Goal: Contribute content

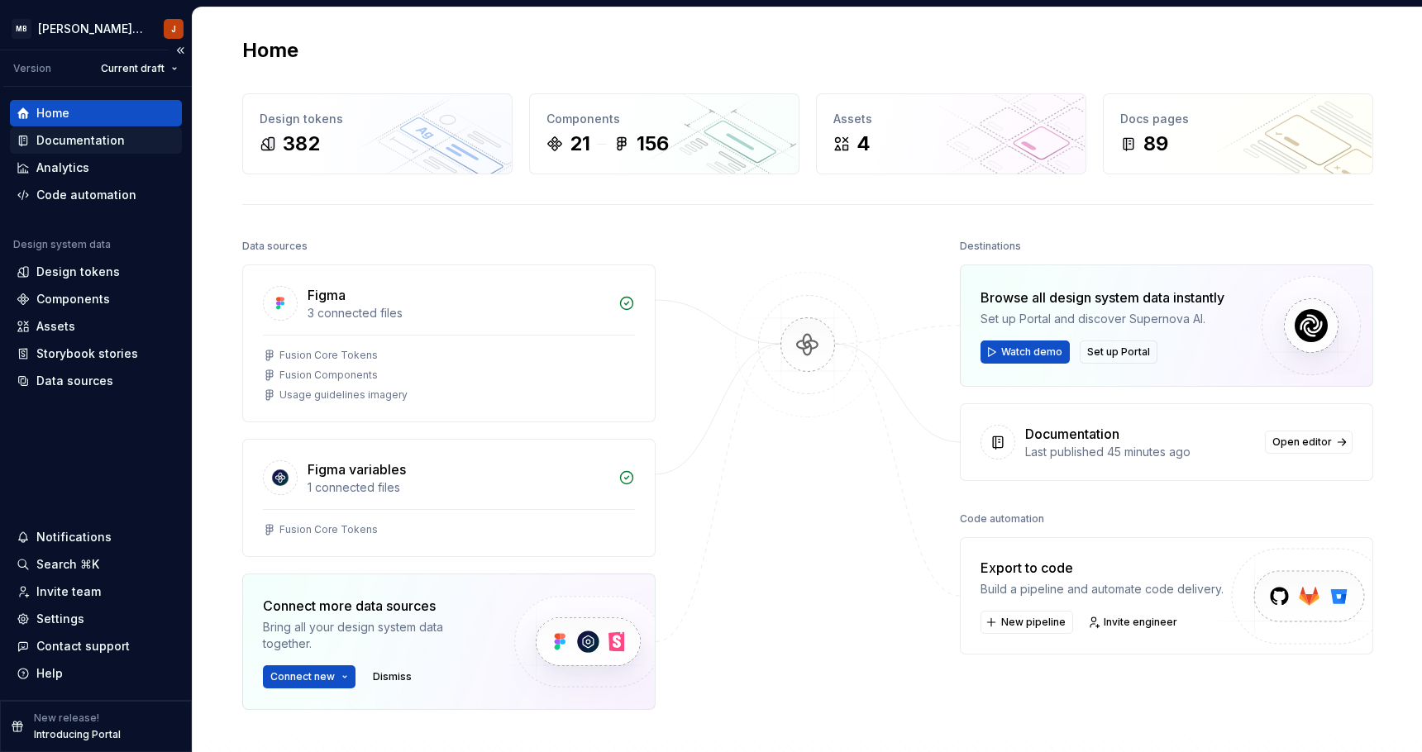
click at [96, 138] on div "Documentation" at bounding box center [80, 140] width 88 height 17
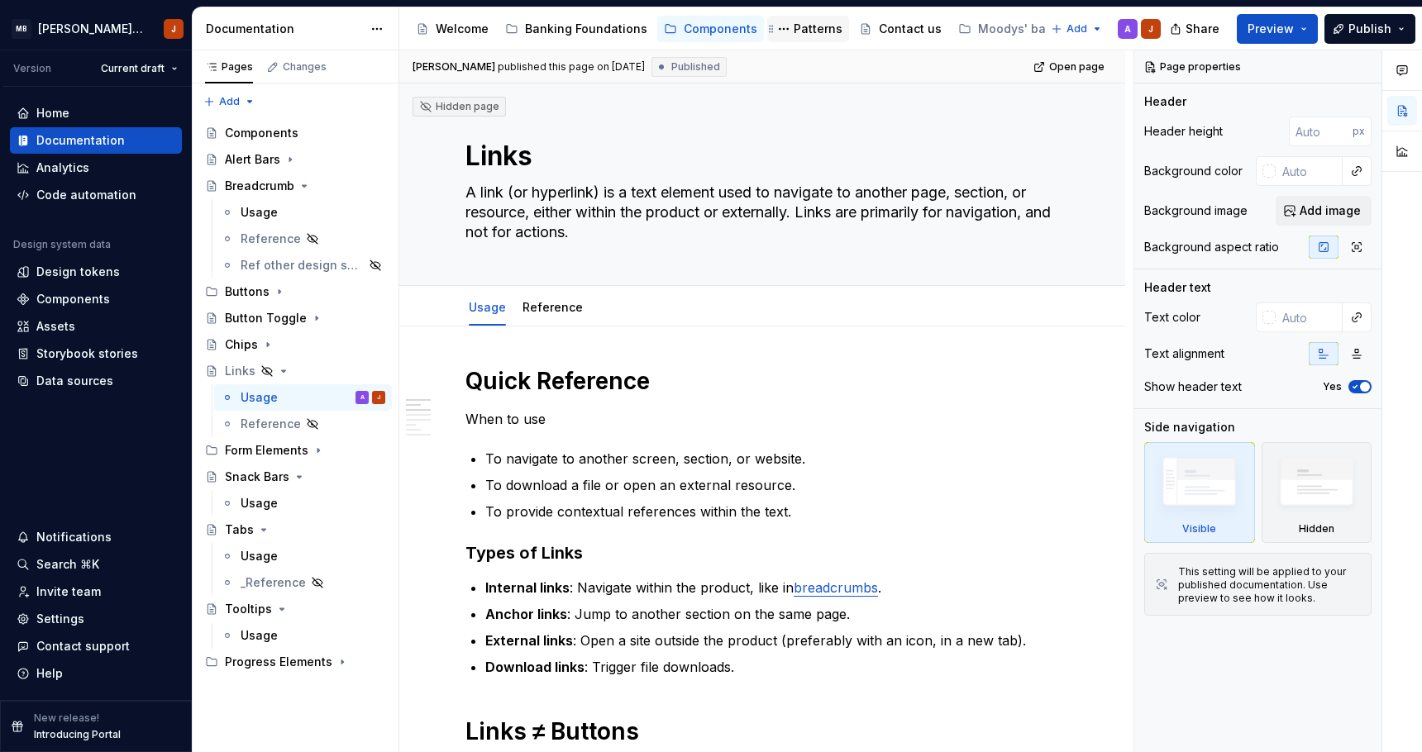
click at [794, 32] on div "Patterns" at bounding box center [818, 29] width 49 height 17
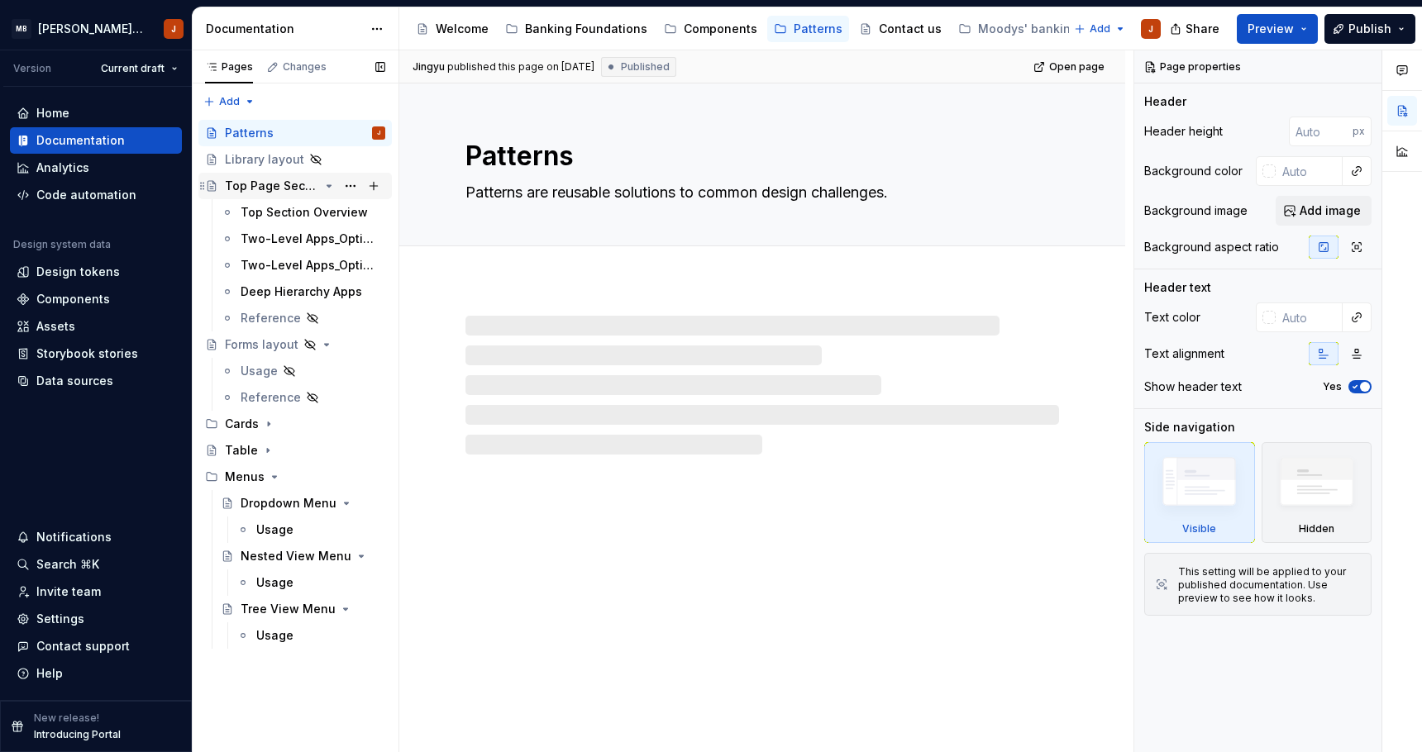
click at [237, 191] on div "Top Page Section" at bounding box center [272, 186] width 94 height 17
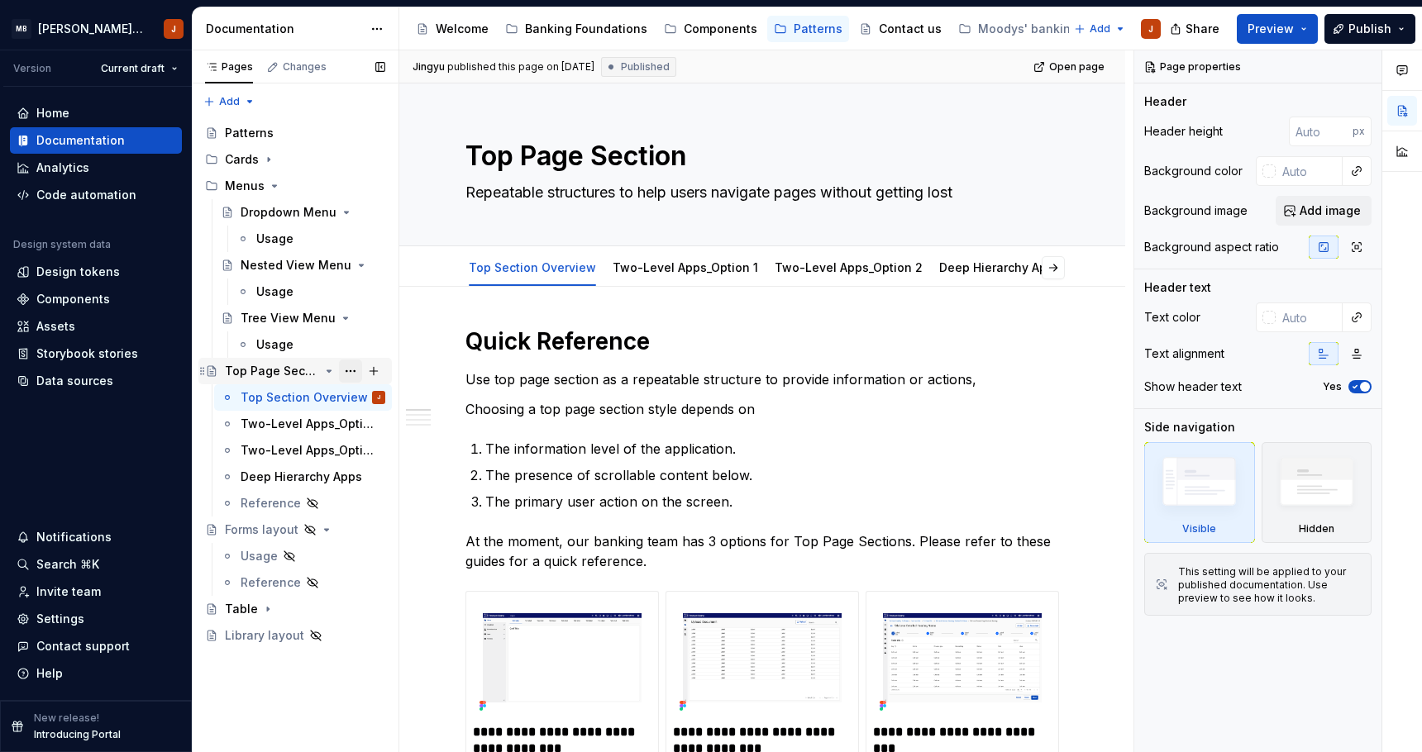
click at [347, 370] on button "Page tree" at bounding box center [350, 371] width 23 height 23
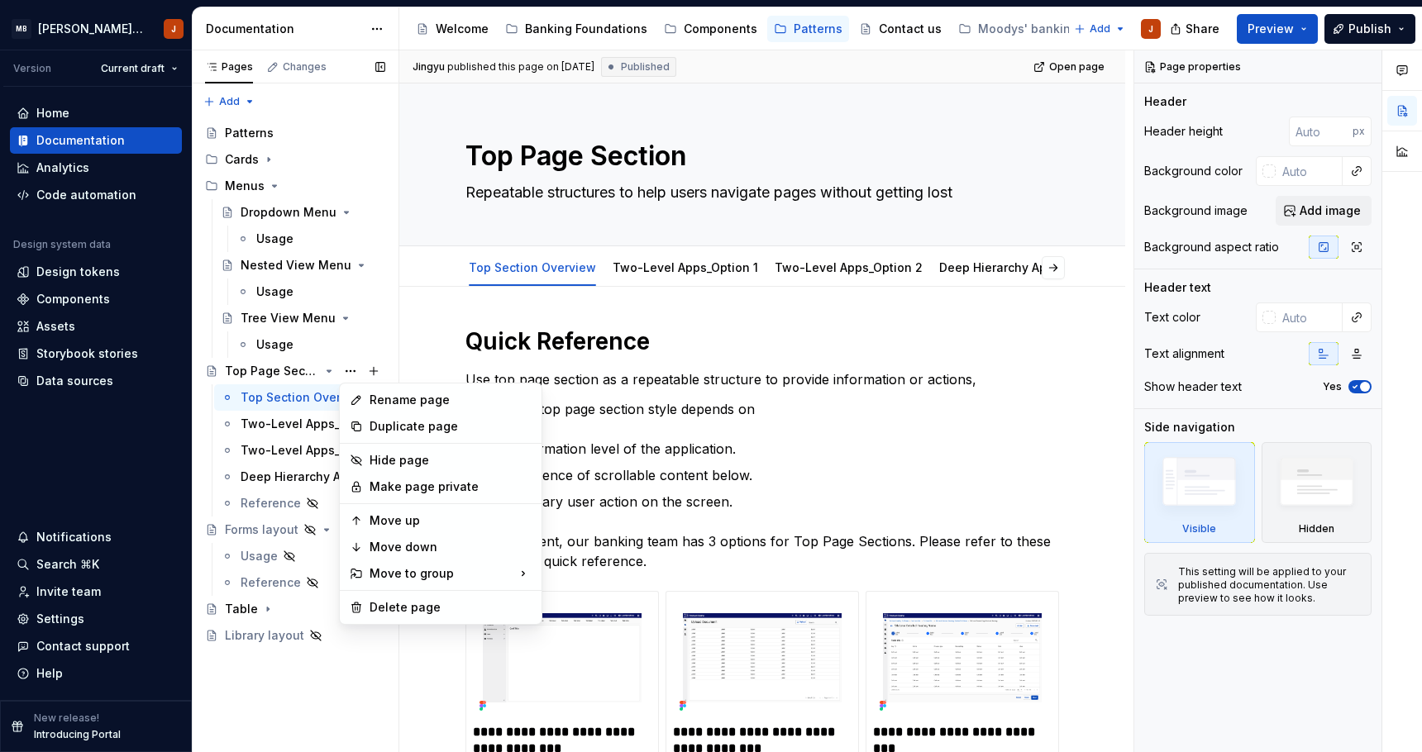
click at [255, 368] on div "Pages Changes Add Accessibility guide for tree Page tree. Navigate the tree wit…" at bounding box center [295, 401] width 207 height 703
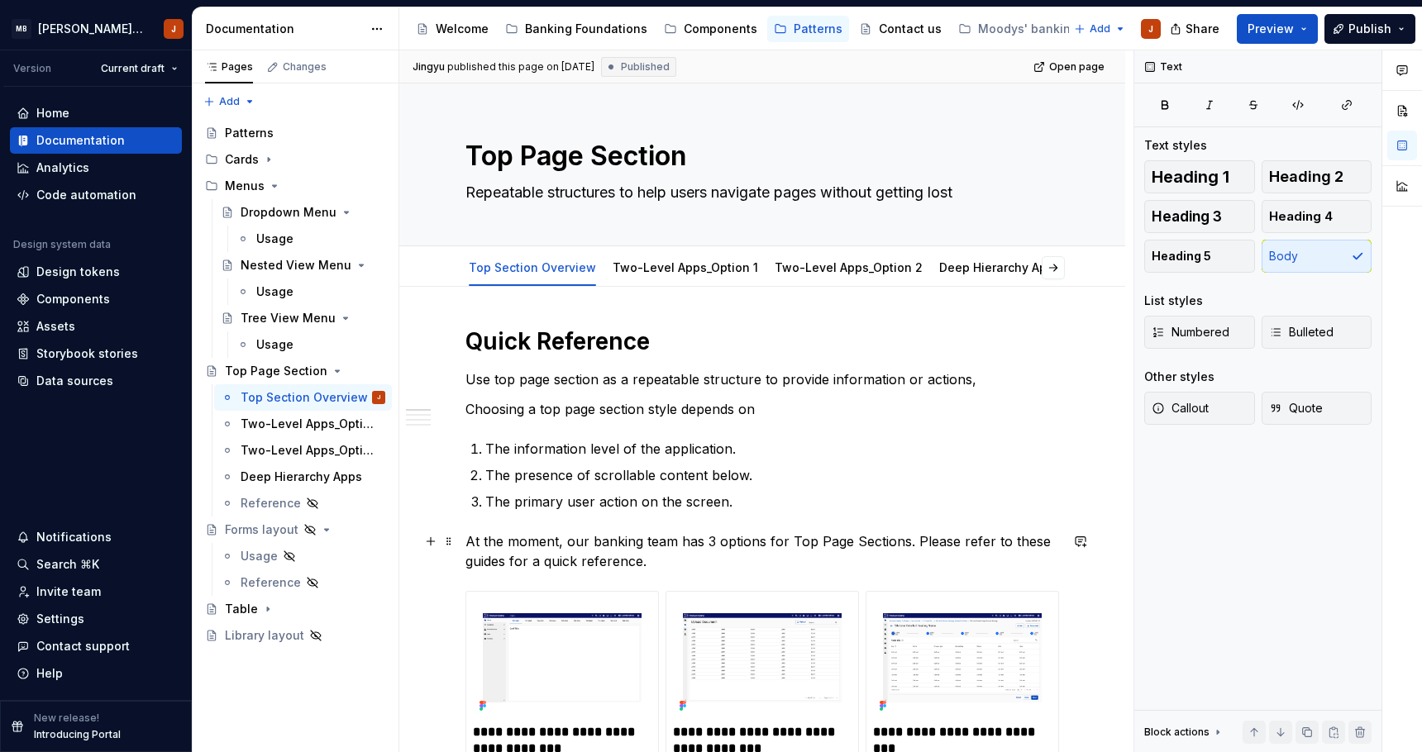
click at [914, 542] on p "At the moment, our banking team has 3 options for Top Page Sections. Please ref…" at bounding box center [762, 552] width 594 height 40
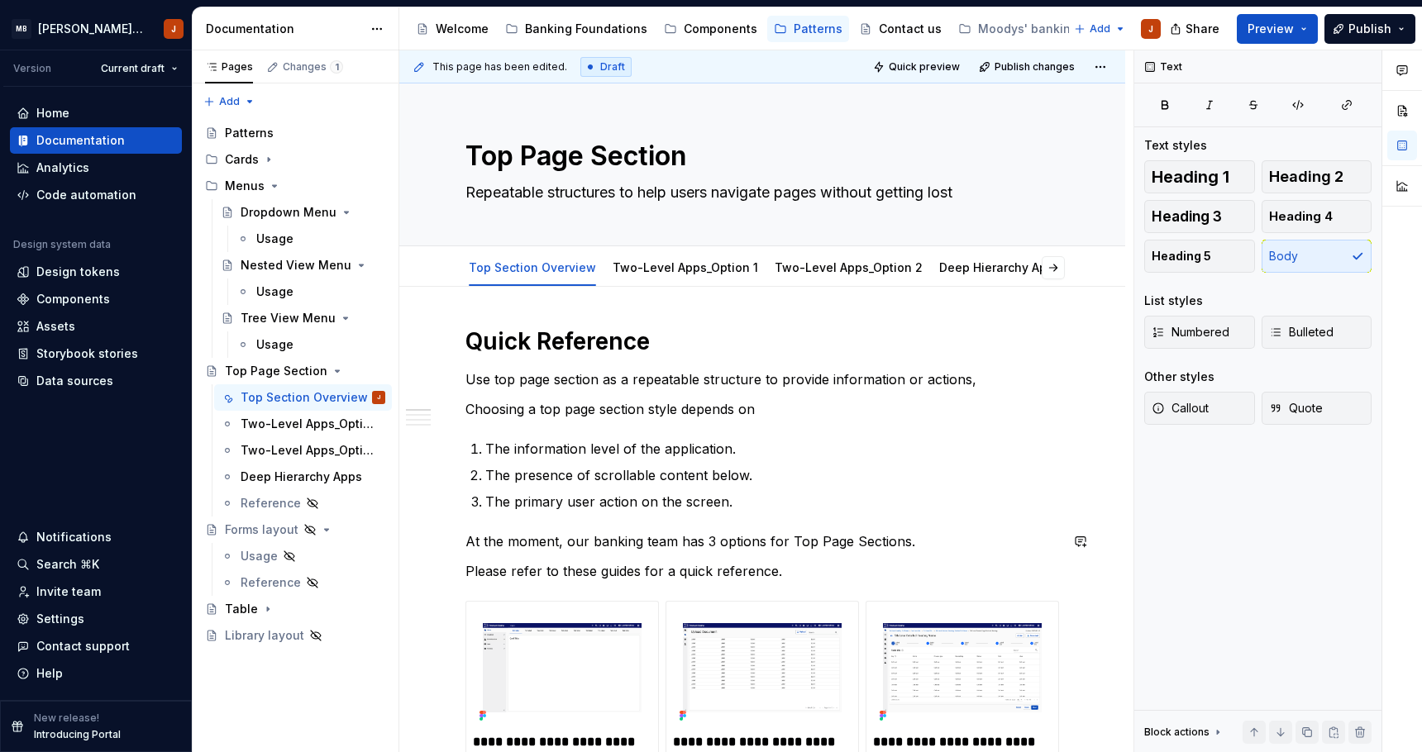
type textarea "*"
click at [651, 566] on p "Please refer to these guides for a quick reference." at bounding box center [762, 571] width 594 height 20
click at [618, 568] on p "Please refer to these guides for a quick reference." at bounding box center [762, 571] width 594 height 20
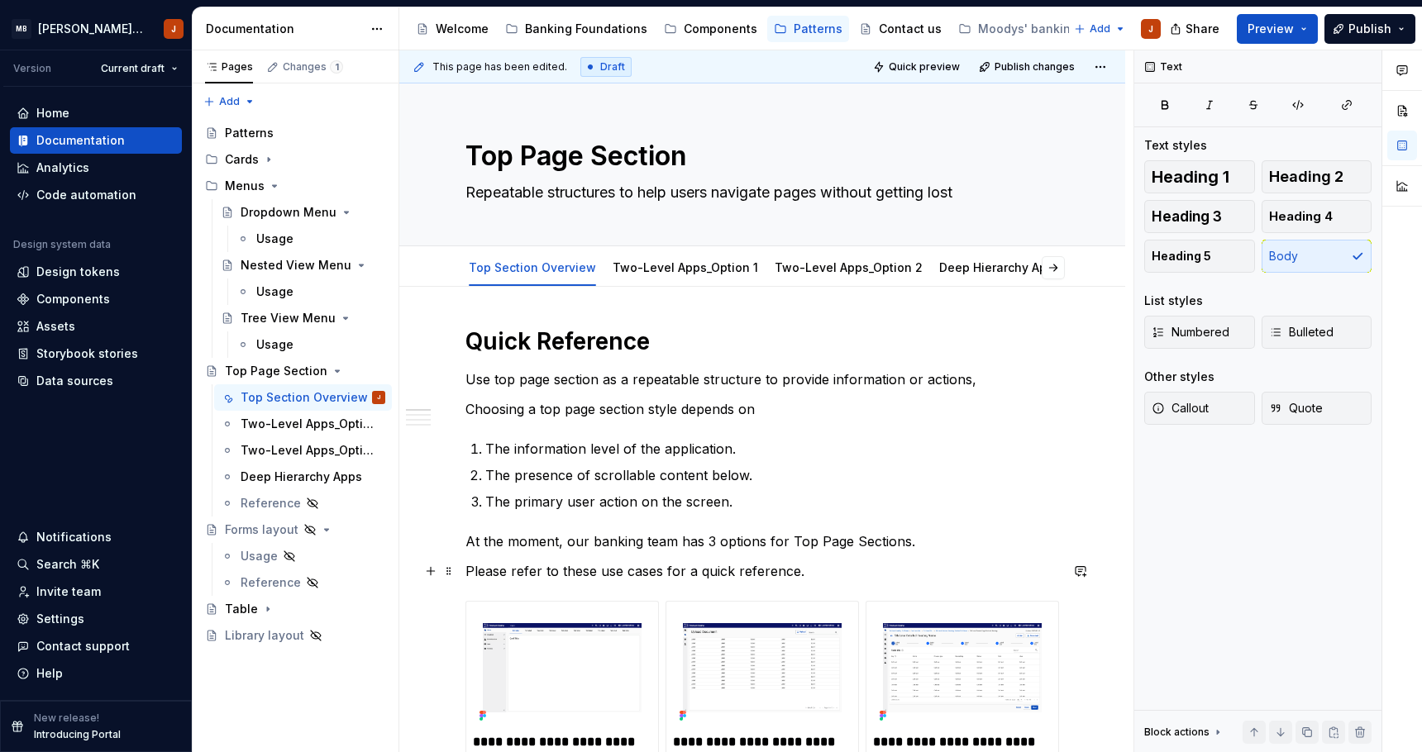
click at [671, 572] on p "Please refer to these use cases for a quick reference." at bounding box center [762, 571] width 594 height 20
click at [689, 572] on p "Please refer to these use cases as a quick reference." at bounding box center [762, 571] width 594 height 20
click at [780, 575] on p "Please refer to these use cases as quick reference." at bounding box center [762, 571] width 594 height 20
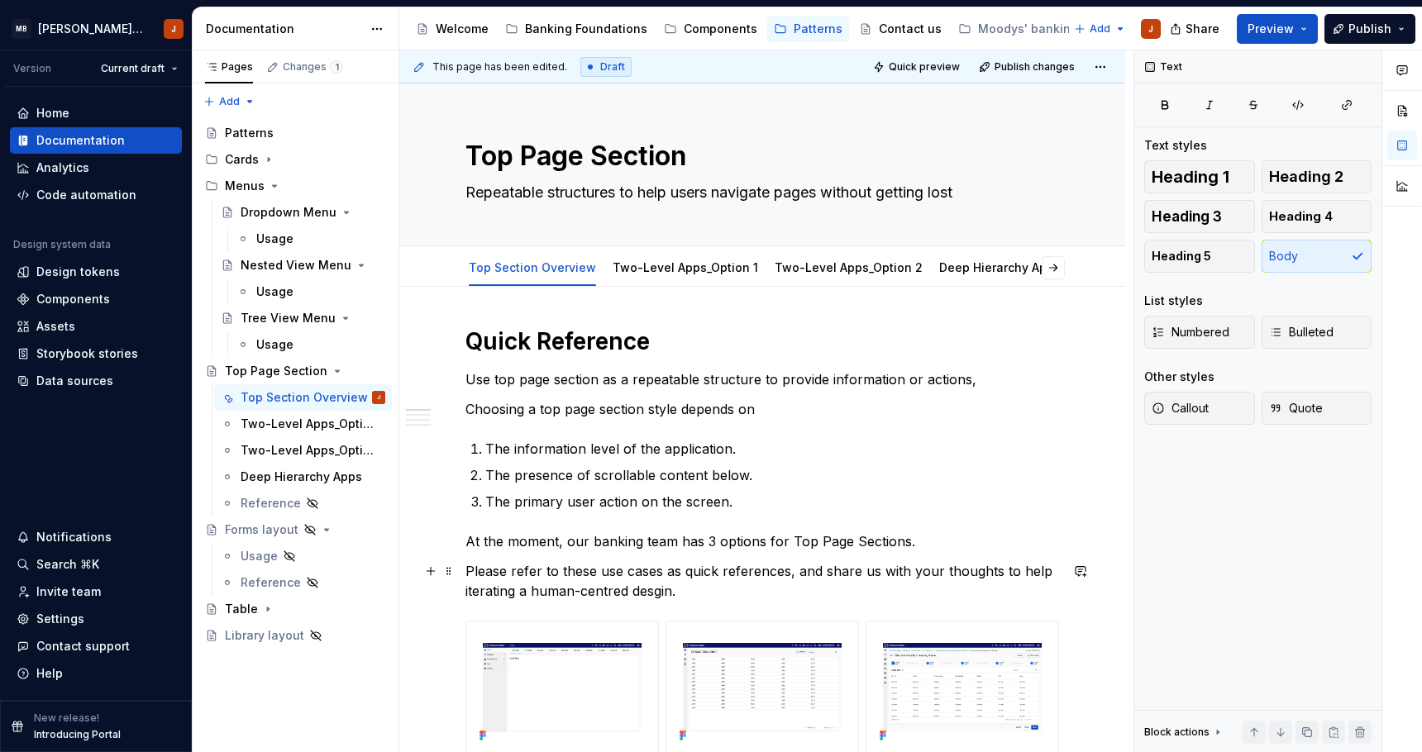
click at [632, 585] on p "Please refer to these use cases as quick references, and share us with your tho…" at bounding box center [762, 581] width 594 height 40
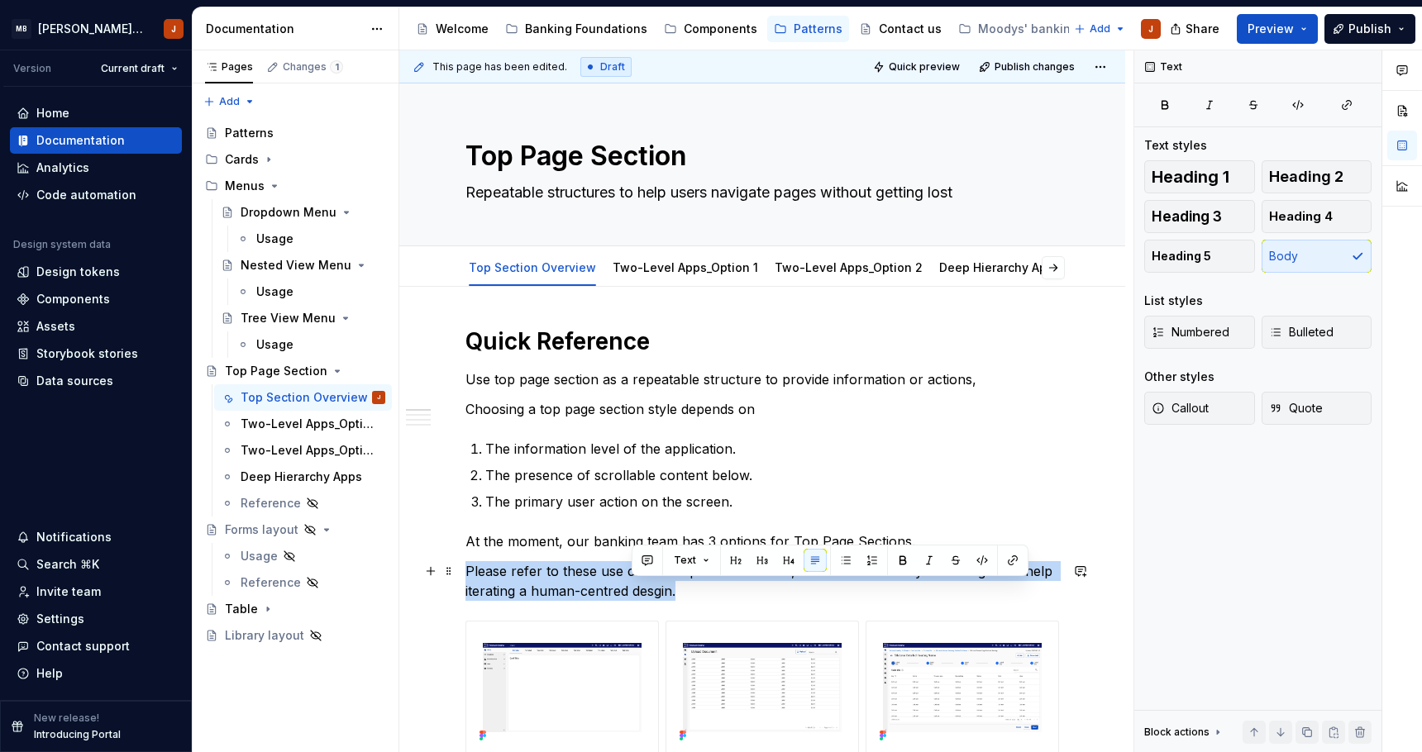
click at [632, 585] on p "Please refer to these use cases as quick references, and share us with your tho…" at bounding box center [762, 581] width 594 height 40
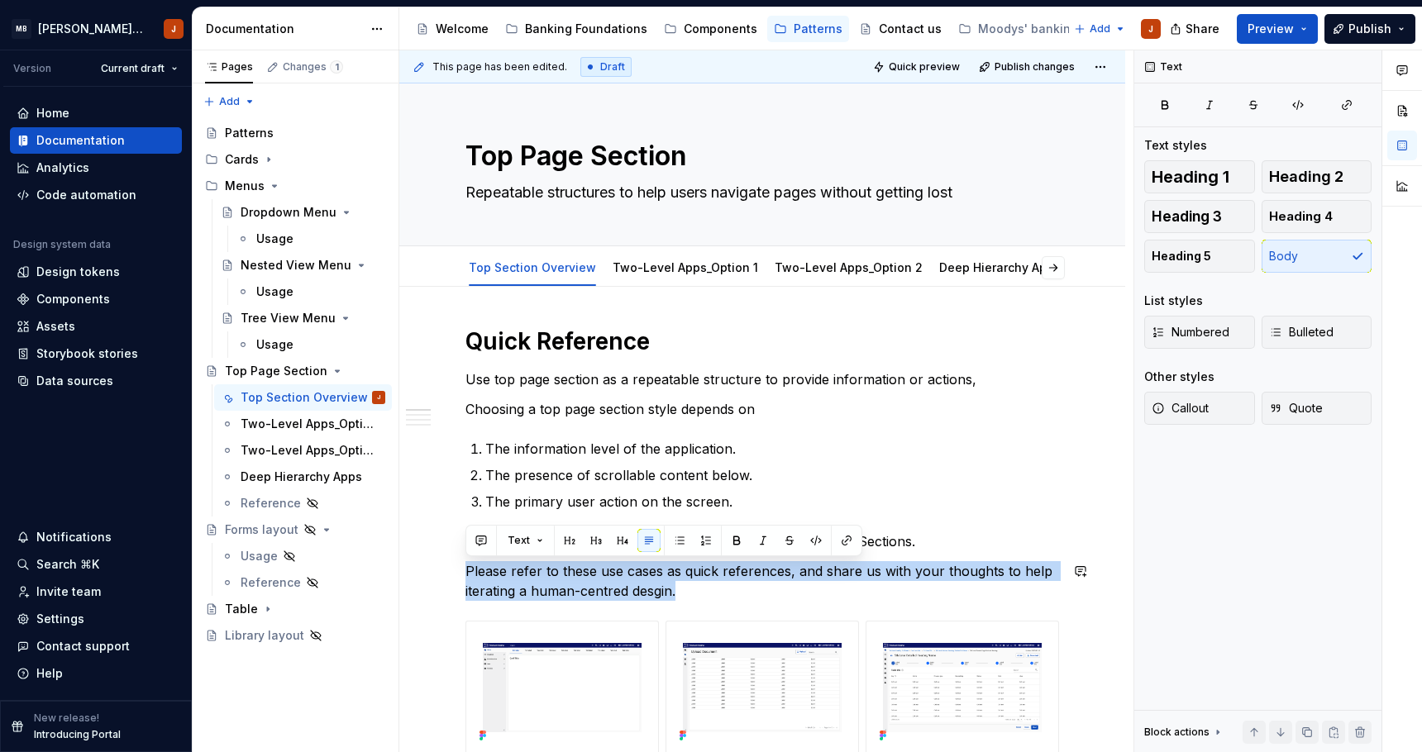
copy p "Please refer to these use cases as quick references, and share us with your tho…"
click at [641, 589] on p "Please refer to these use cases as quick references, and share us with your tho…" at bounding box center [762, 581] width 594 height 40
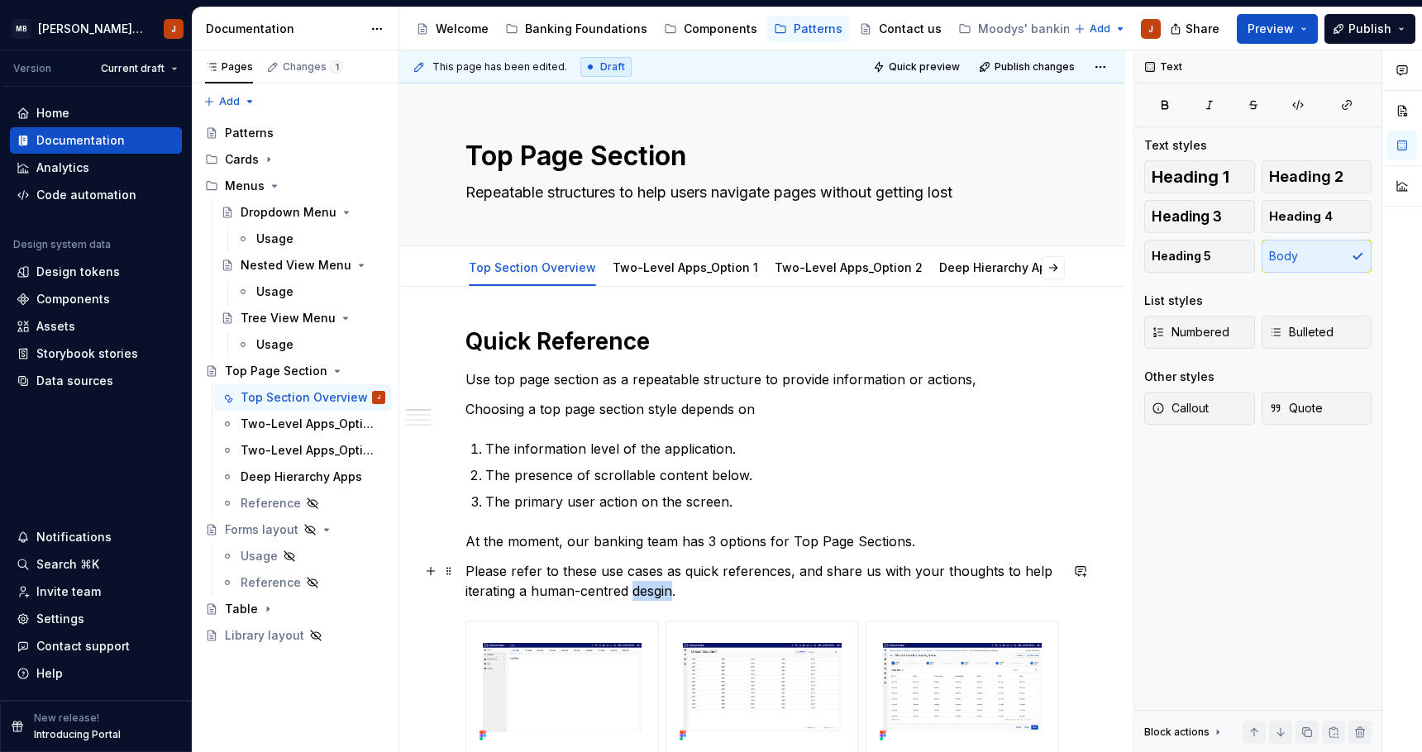
click at [641, 589] on p "Please refer to these use cases as quick references, and share us with your tho…" at bounding box center [762, 581] width 594 height 40
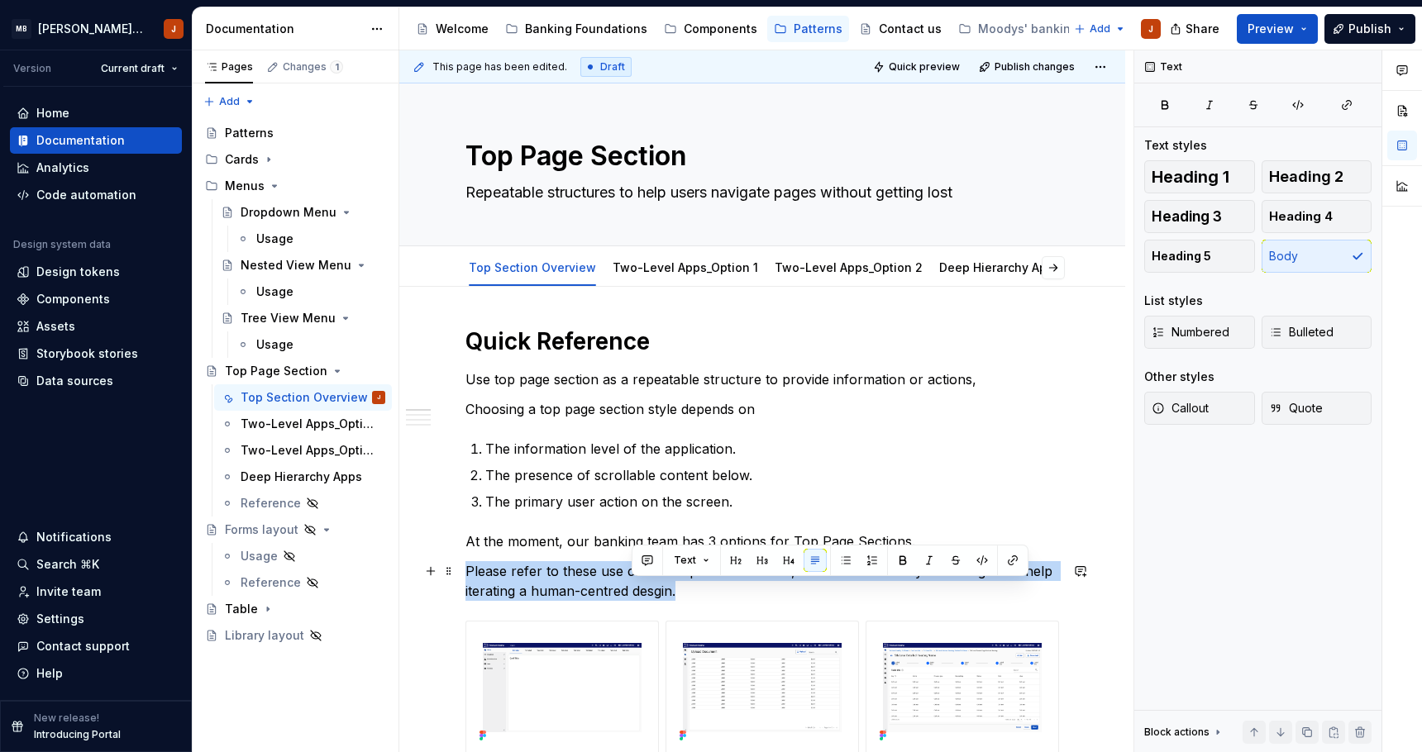
click at [641, 589] on p "Please refer to these use cases as quick references, and share us with your tho…" at bounding box center [762, 581] width 594 height 40
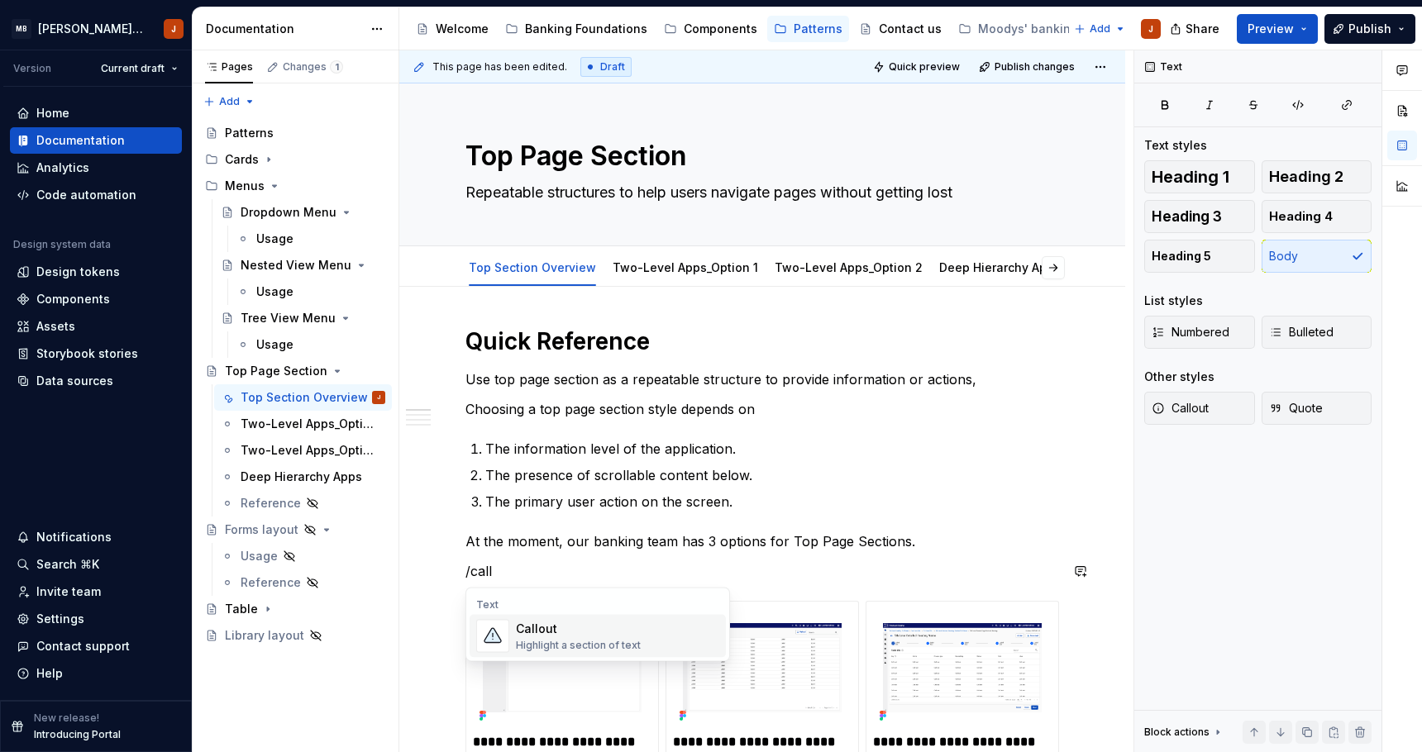
click at [631, 623] on div "Callout" at bounding box center [578, 629] width 125 height 17
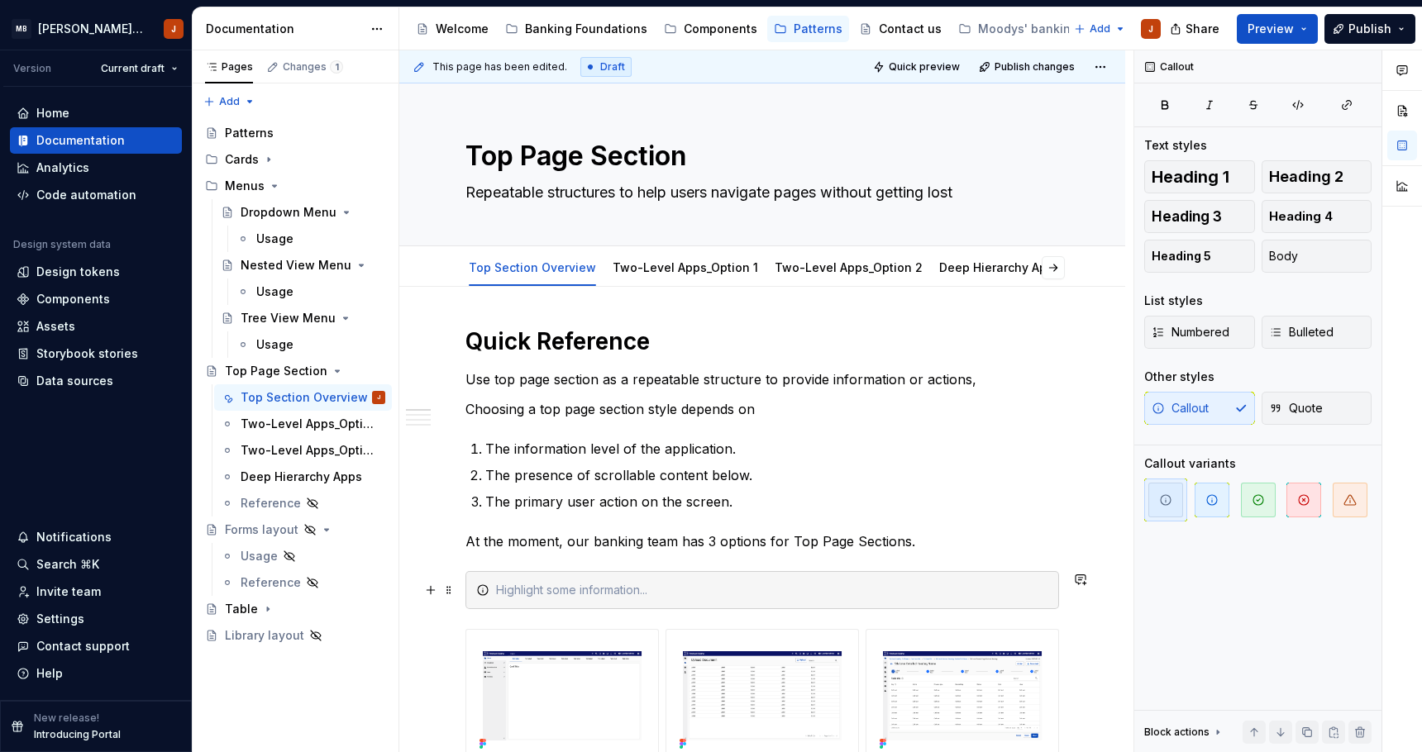
click at [609, 594] on div at bounding box center [772, 590] width 552 height 17
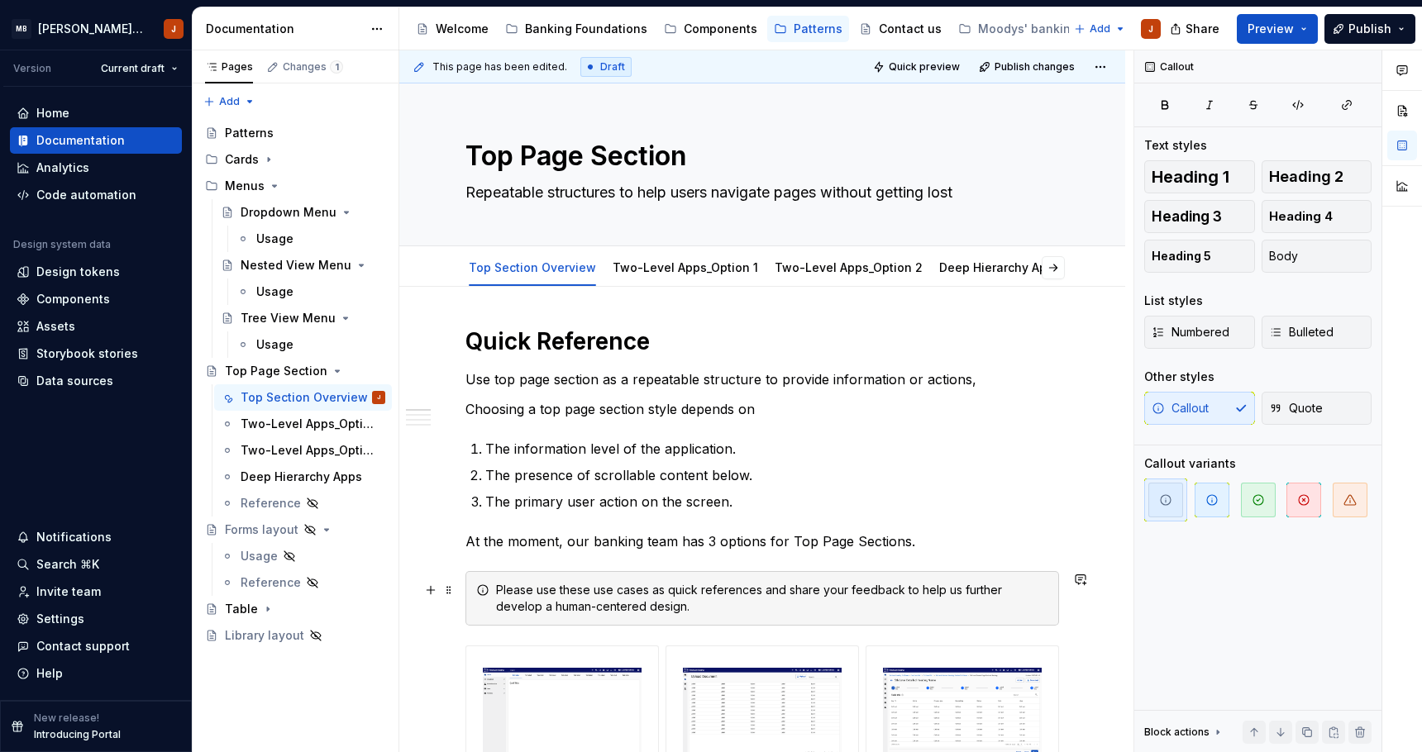
click at [685, 598] on div "Please use these use cases as quick references and share your feedback to help …" at bounding box center [772, 598] width 552 height 33
click at [1211, 505] on icon "button" at bounding box center [1212, 500] width 10 height 10
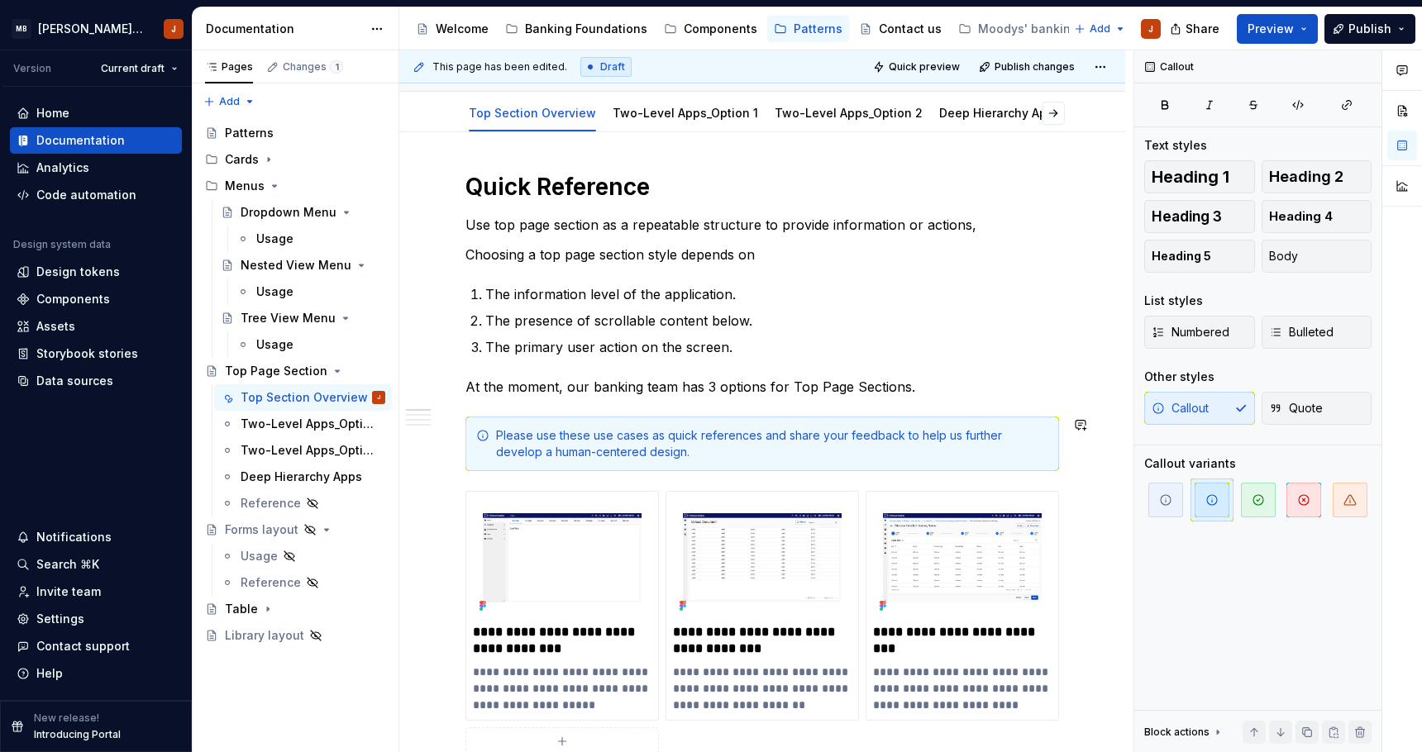
scroll to position [84, 0]
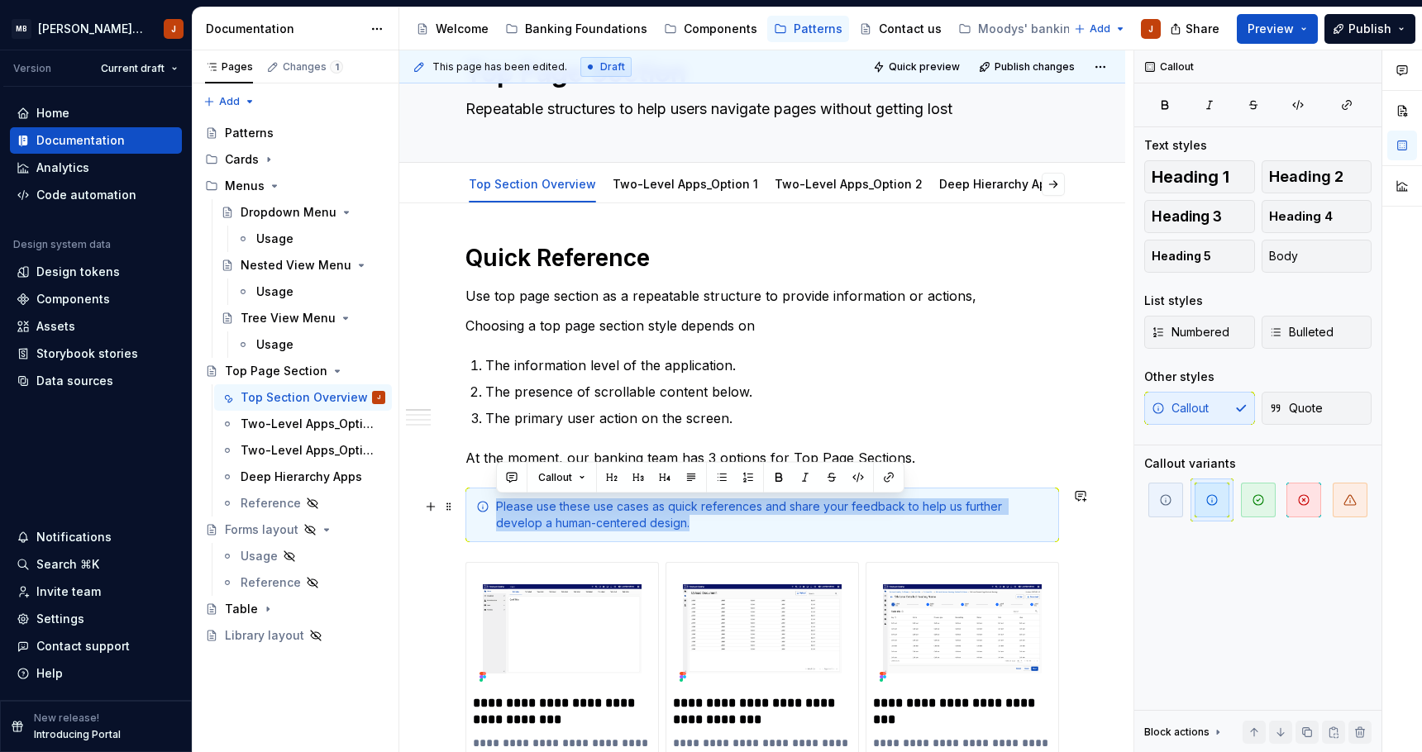
drag, startPoint x: 497, startPoint y: 508, endPoint x: 694, endPoint y: 523, distance: 197.3
click at [694, 523] on div "Please use these use cases as quick references and share your feedback to help …" at bounding box center [772, 515] width 552 height 33
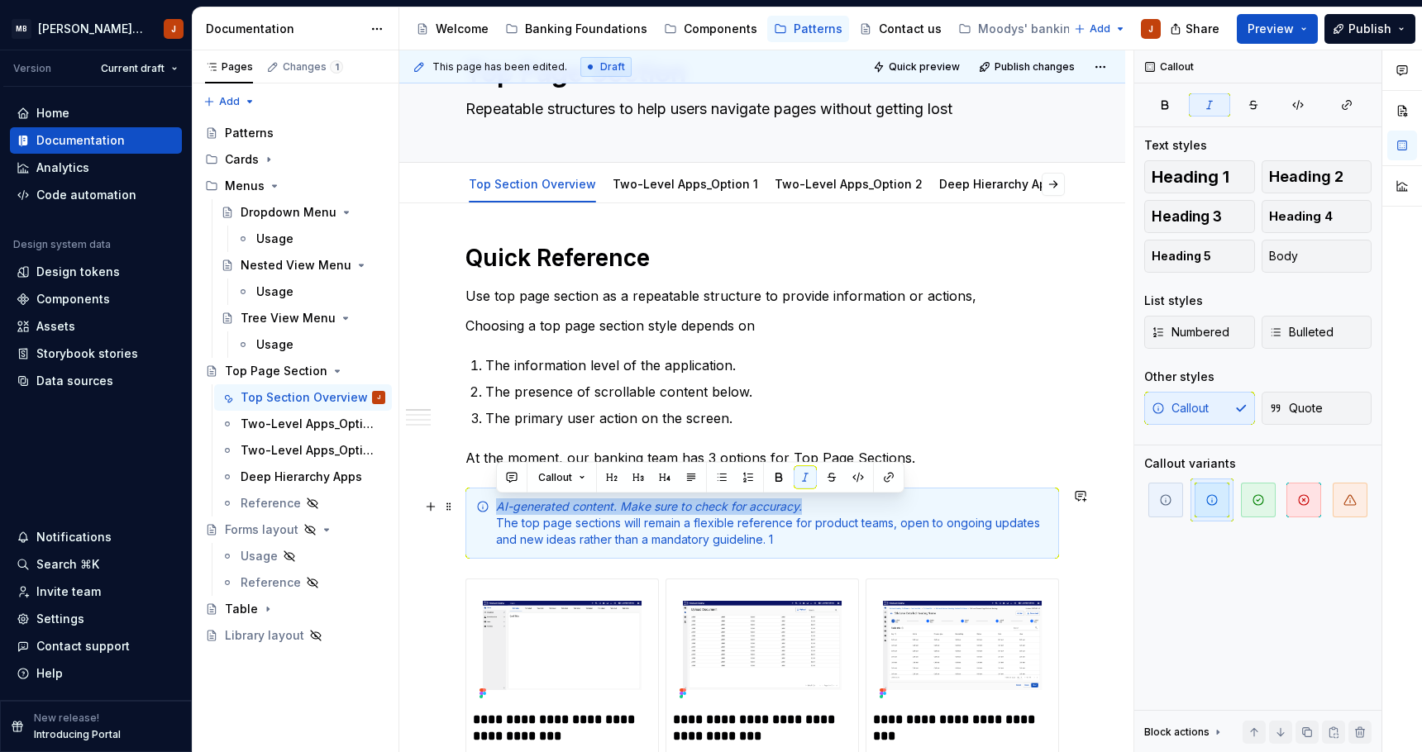
drag, startPoint x: 809, startPoint y: 499, endPoint x: 500, endPoint y: 497, distance: 308.4
click at [500, 497] on div "AI-generated content. Make sure to check for accuracy. The top page sections wi…" at bounding box center [762, 523] width 594 height 71
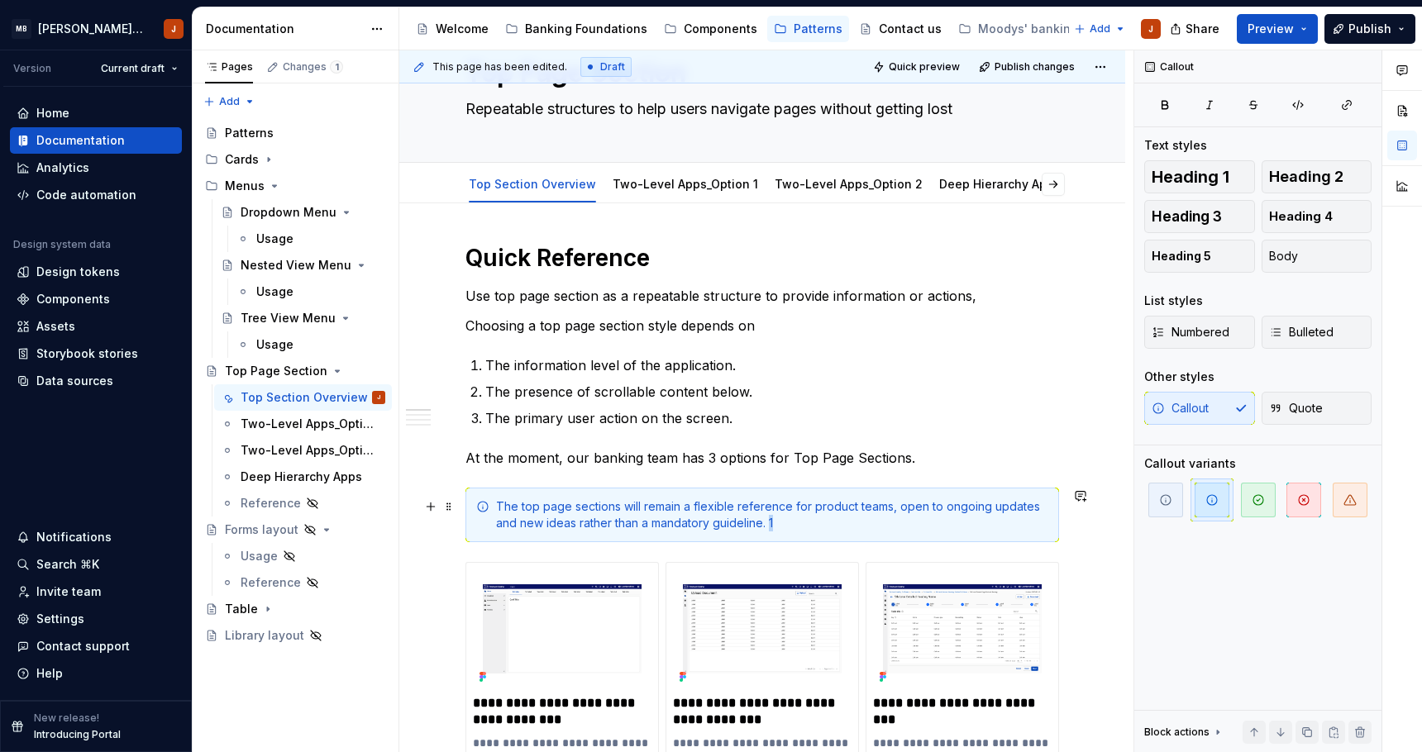
drag, startPoint x: 769, startPoint y: 524, endPoint x: 796, endPoint y: 524, distance: 27.3
click at [796, 524] on div "The top page sections will remain a flexible reference for product teams, open …" at bounding box center [772, 515] width 552 height 33
click at [733, 508] on div "The top page sections will remain a flexible reference for product teams, open …" at bounding box center [772, 515] width 552 height 33
click at [1374, 31] on span "Publish" at bounding box center [1369, 29] width 43 height 17
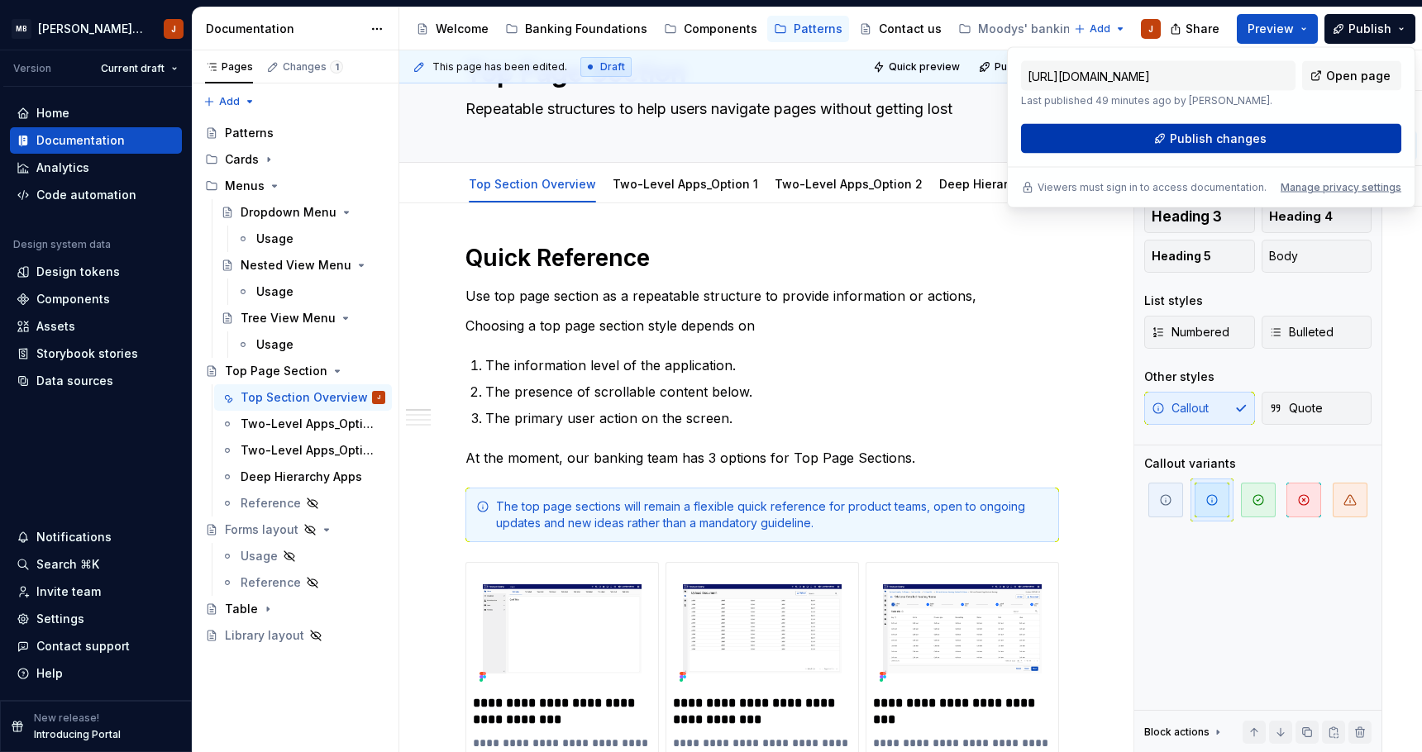
click at [1218, 140] on span "Publish changes" at bounding box center [1218, 139] width 97 height 17
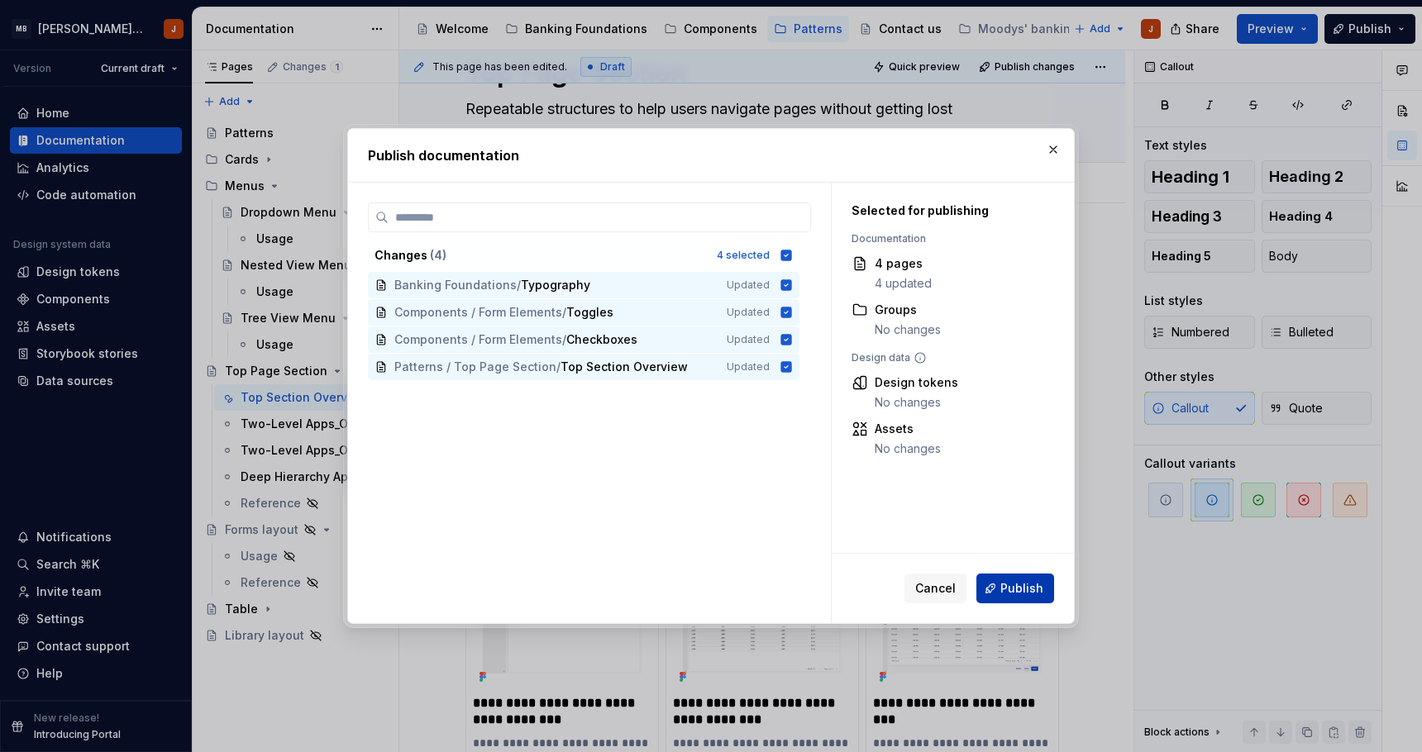
click at [1014, 594] on span "Publish" at bounding box center [1021, 588] width 43 height 17
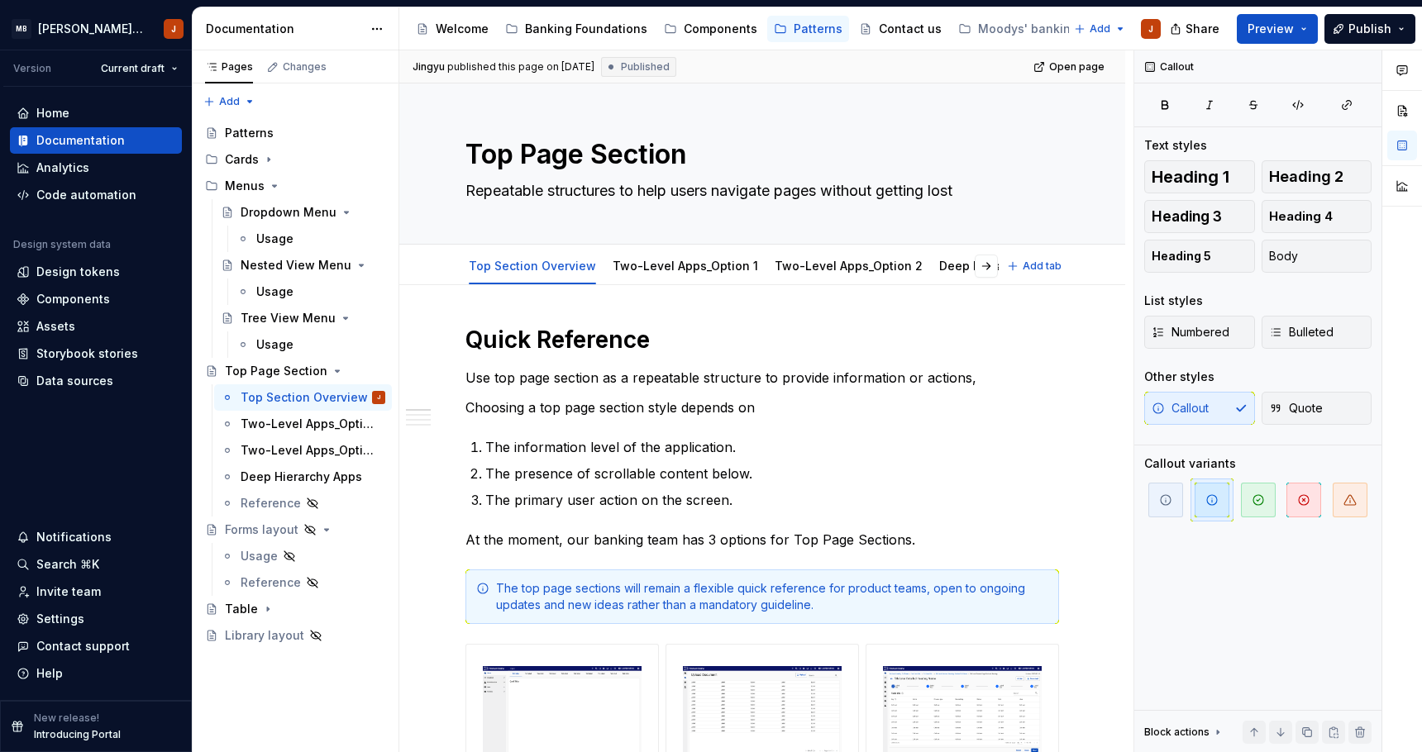
scroll to position [0, 0]
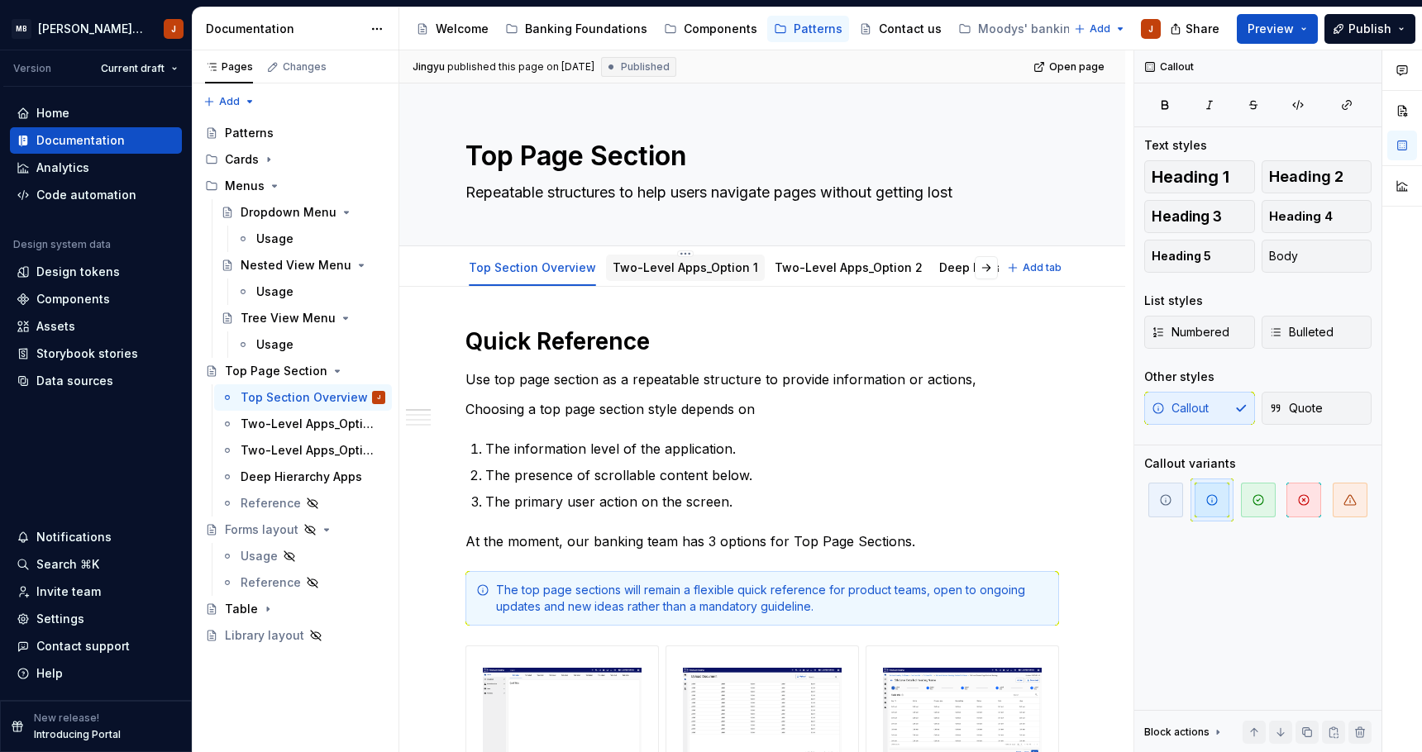
click at [673, 274] on link "Two-Level Apps_Option 1" at bounding box center [686, 267] width 146 height 14
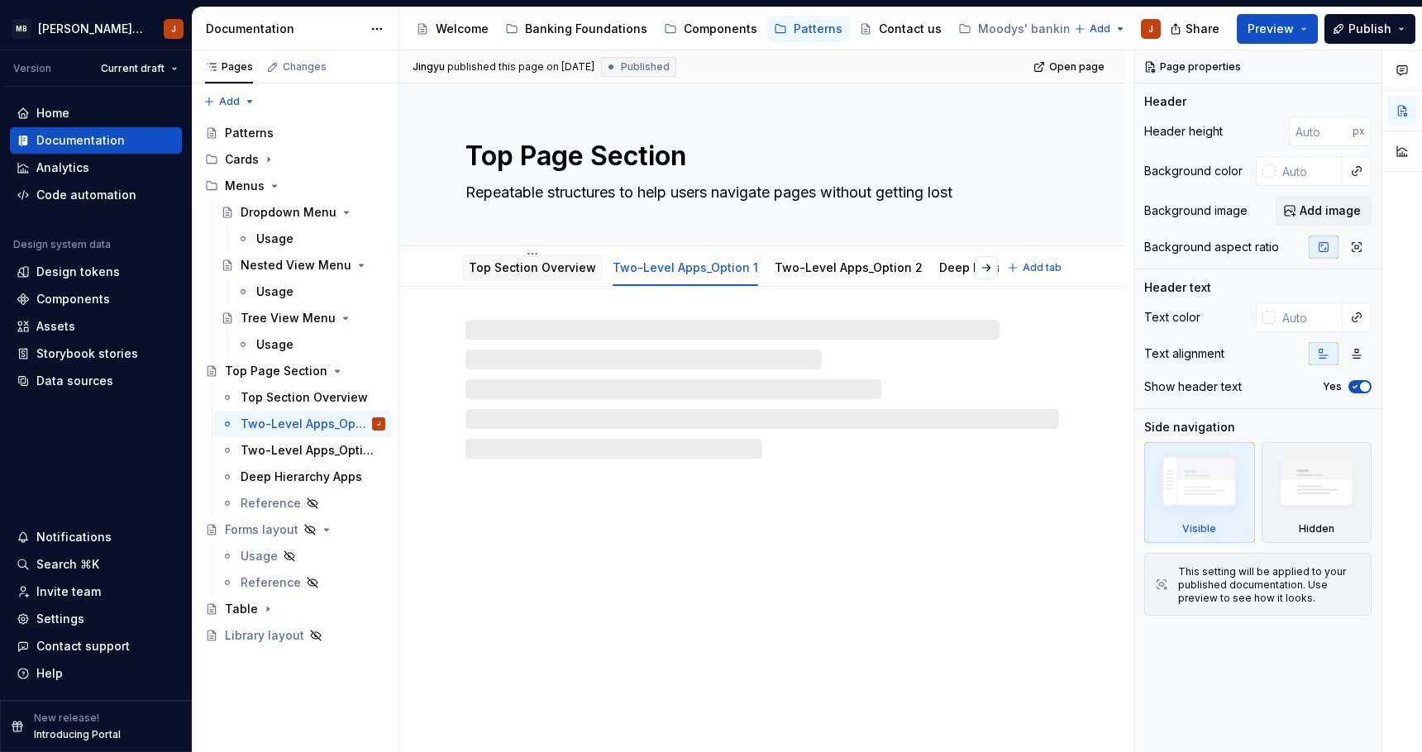
click at [537, 269] on link "Top Section Overview" at bounding box center [532, 267] width 127 height 14
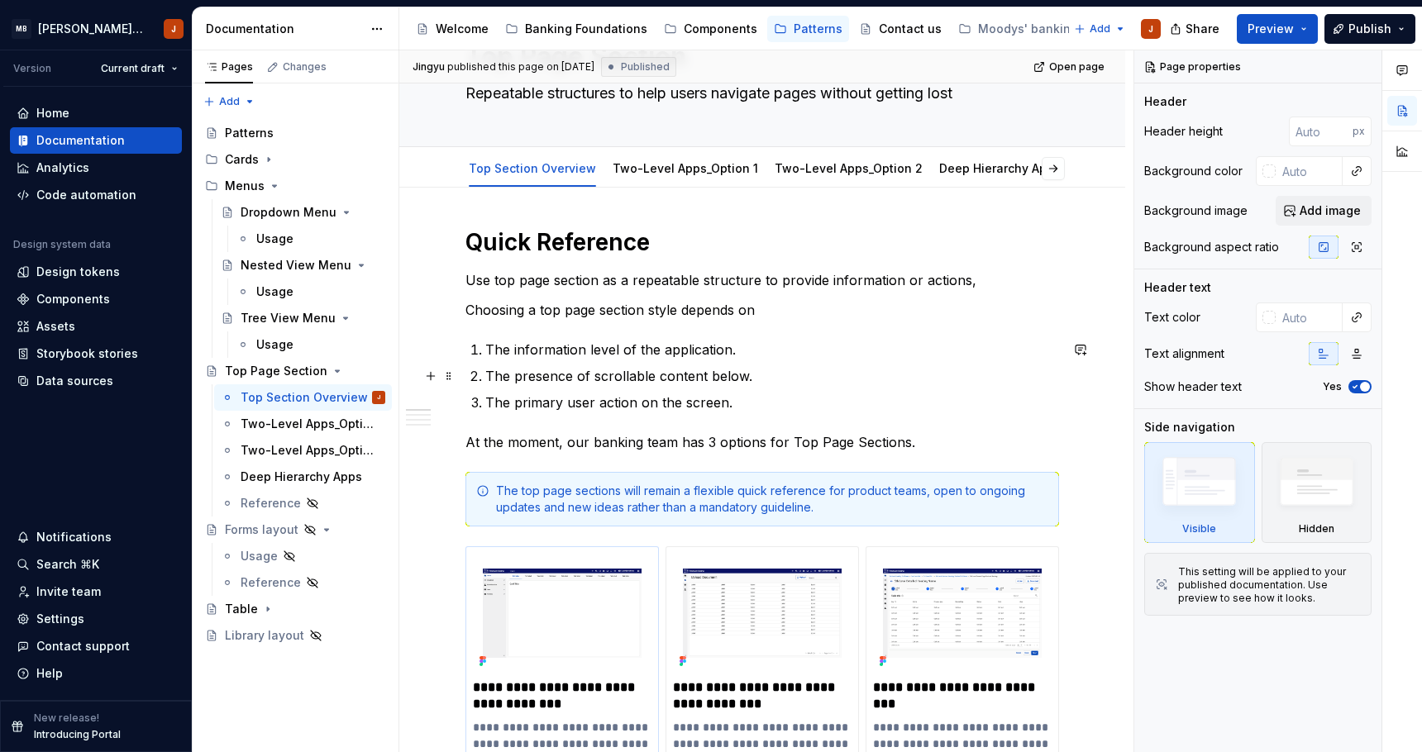
scroll to position [97, 0]
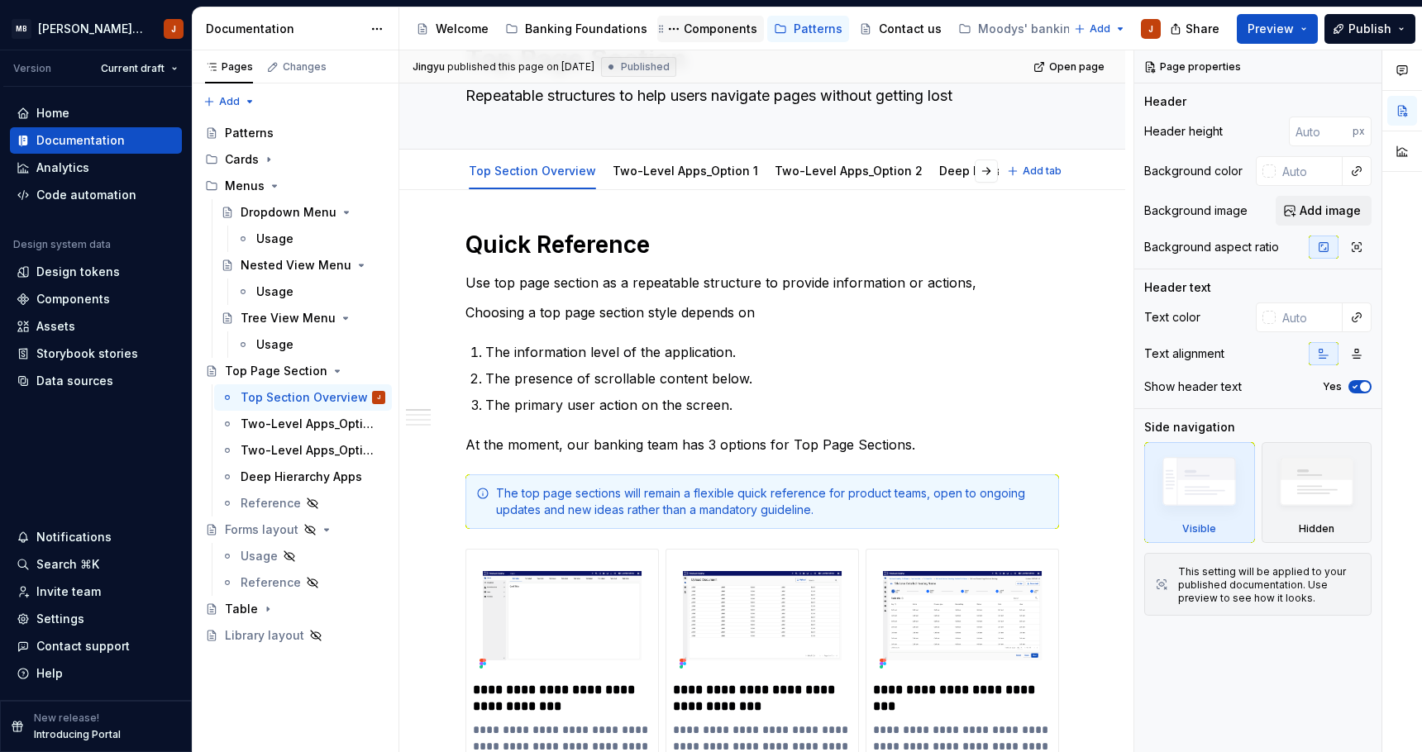
type textarea "*"
